Goal: Task Accomplishment & Management: Complete application form

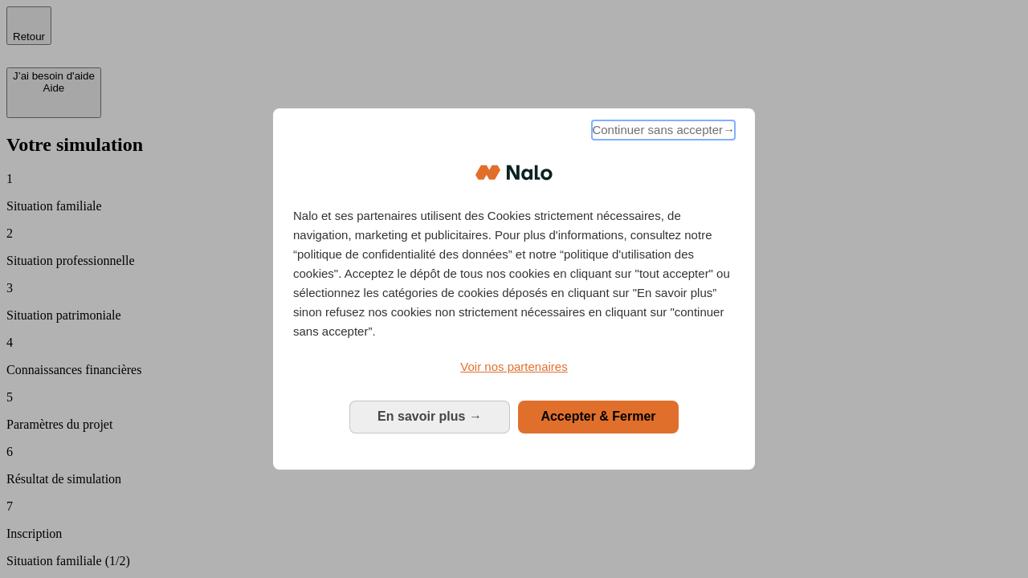
click at [662, 133] on span "Continuer sans accepter →" at bounding box center [663, 130] width 143 height 19
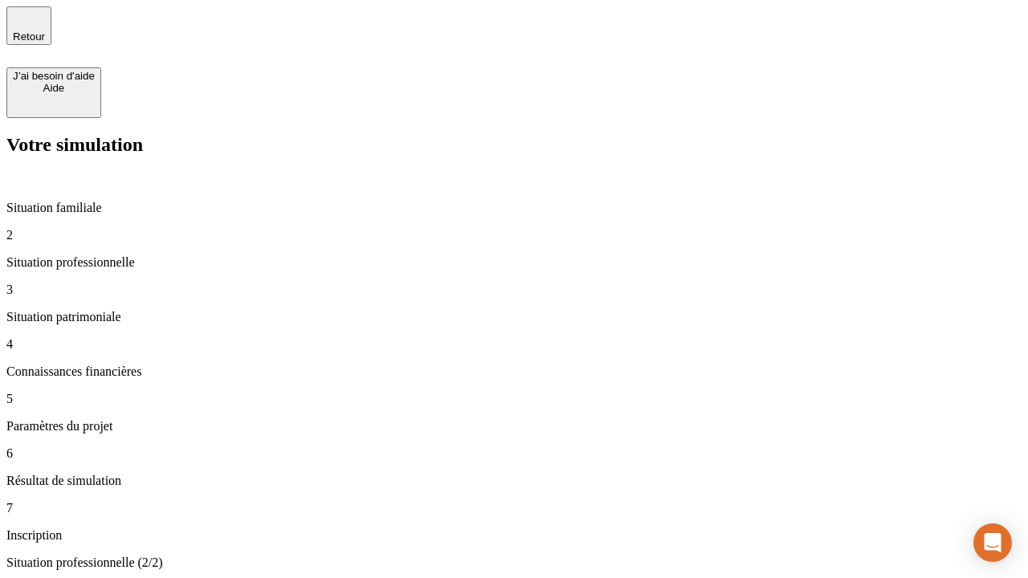
type input "30 000"
type input "1 000"
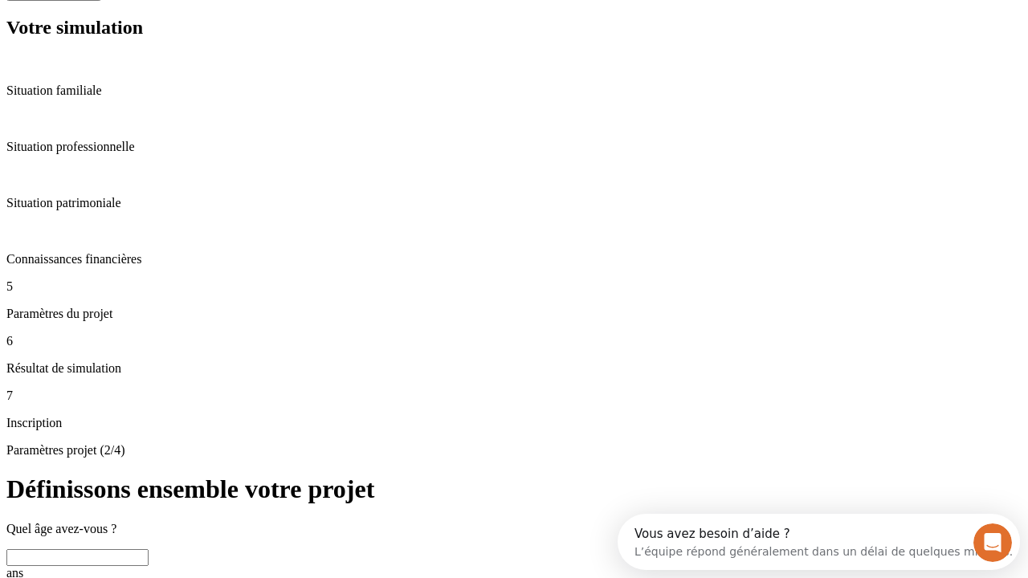
scroll to position [31, 0]
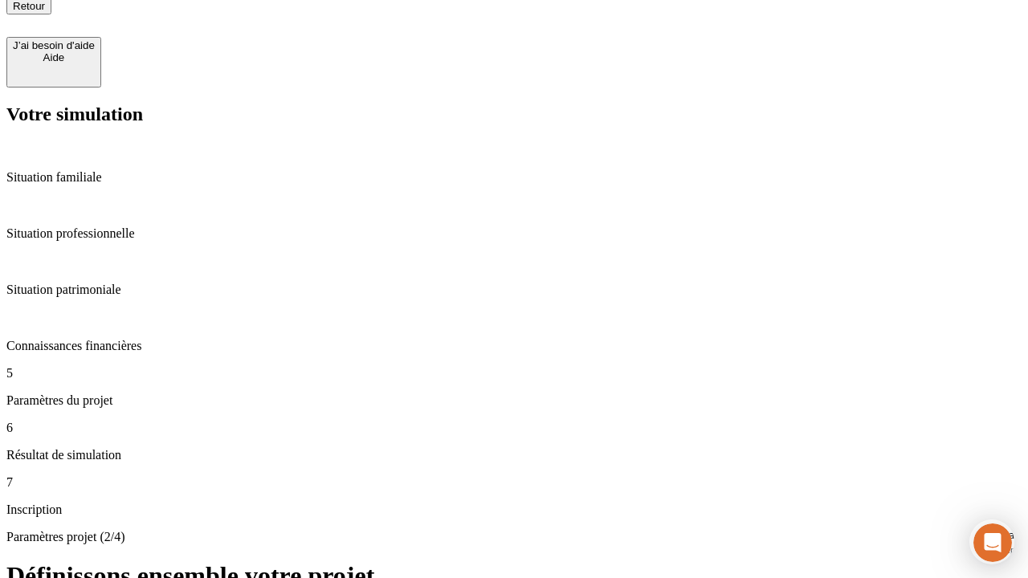
type input "40"
type input "64"
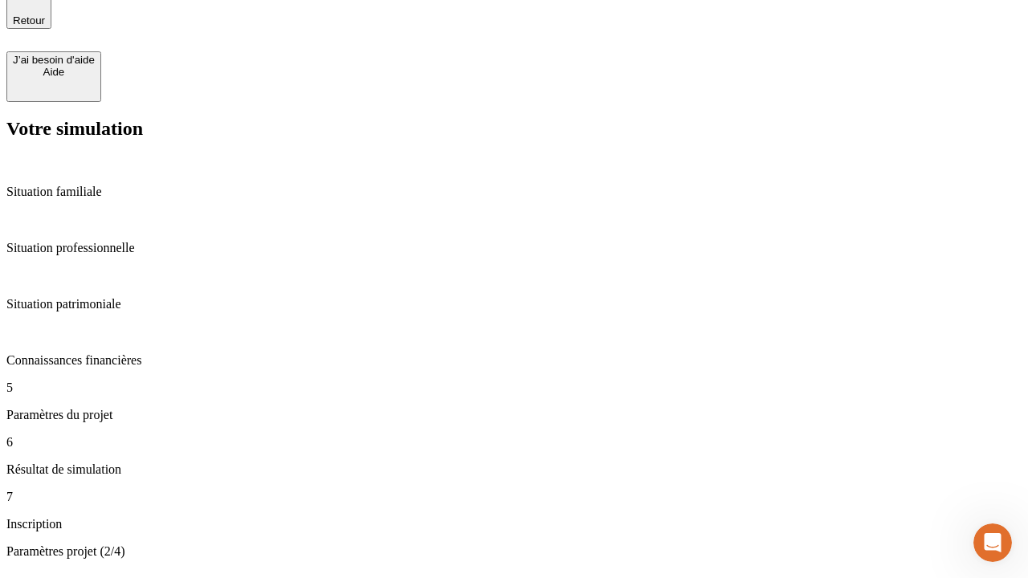
type input "200 000"
type input "640"
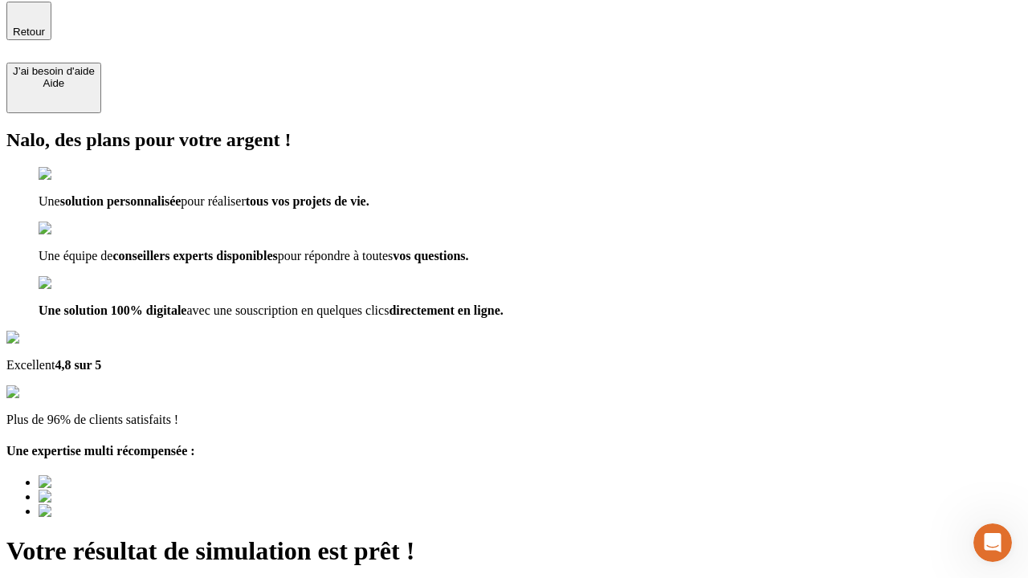
type input "[EMAIL_ADDRESS][DOMAIN_NAME]"
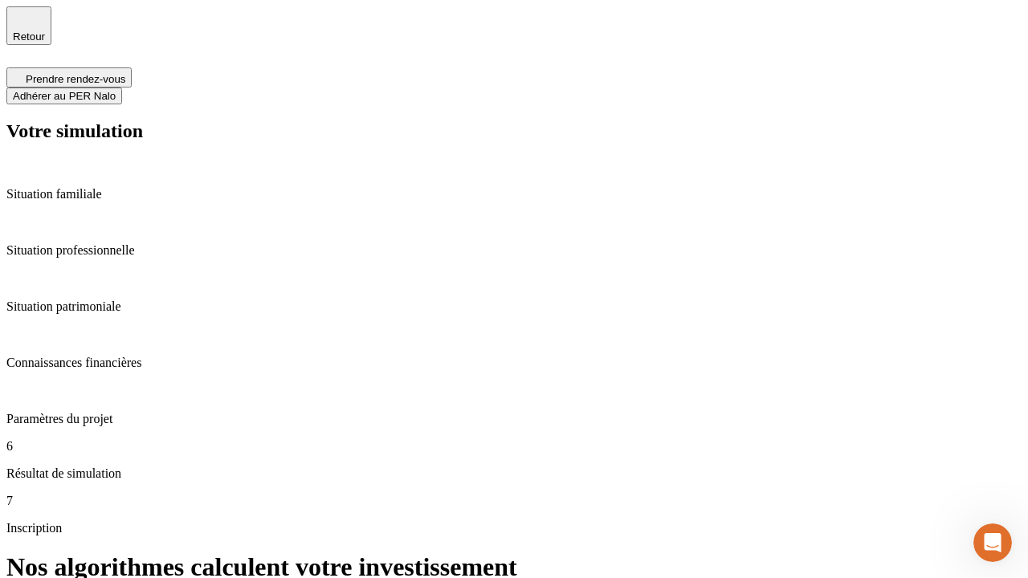
scroll to position [6, 0]
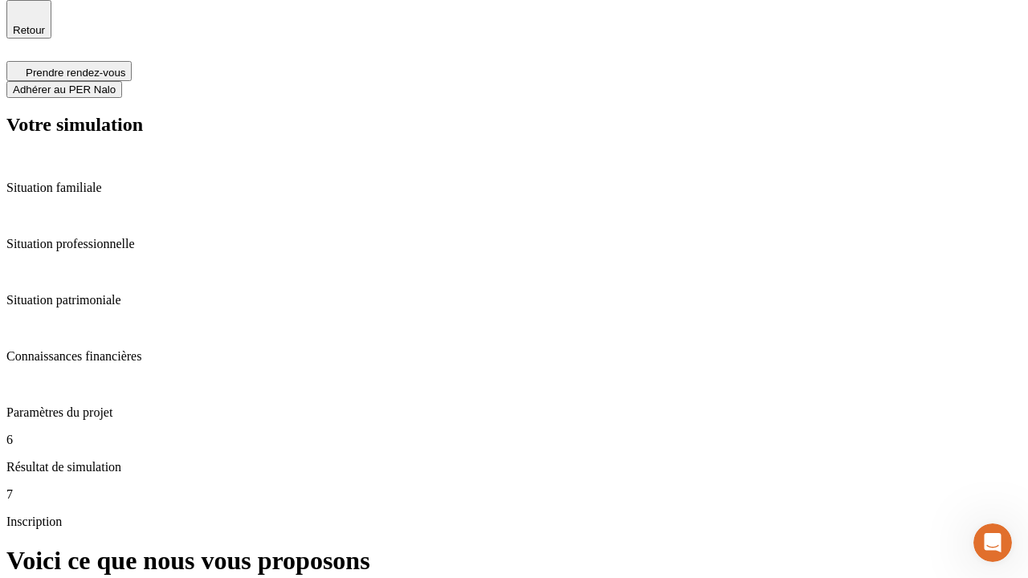
click at [116, 84] on span "Adhérer au PER Nalo" at bounding box center [64, 90] width 103 height 12
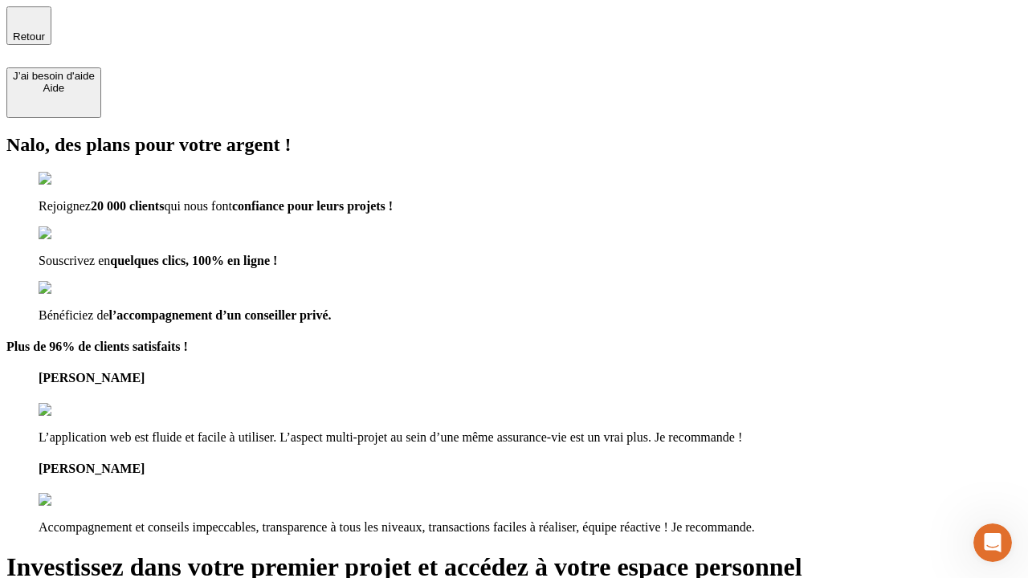
type input "[PERSON_NAME][EMAIL_ADDRESS][DOMAIN_NAME]"
